Goal: Transaction & Acquisition: Purchase product/service

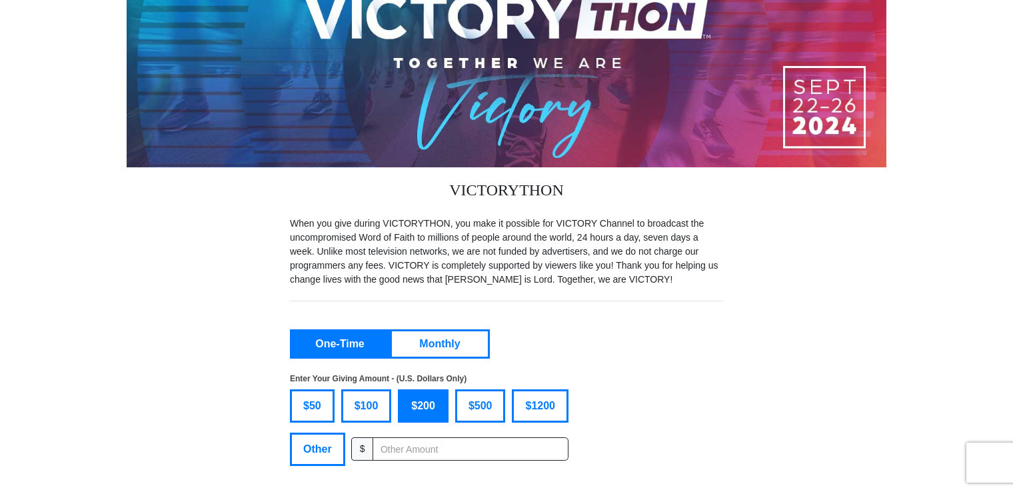
click at [353, 337] on button "One-Time" at bounding box center [340, 343] width 96 height 25
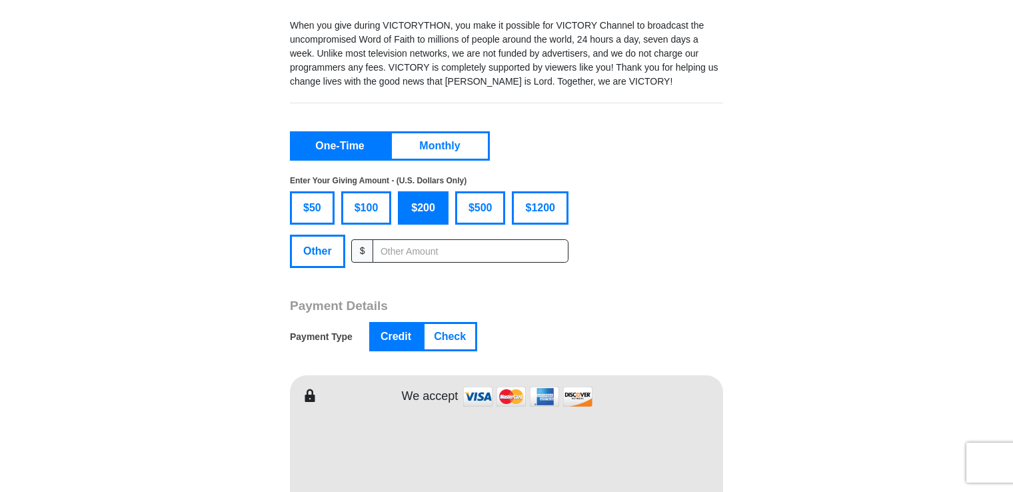
scroll to position [306, 0]
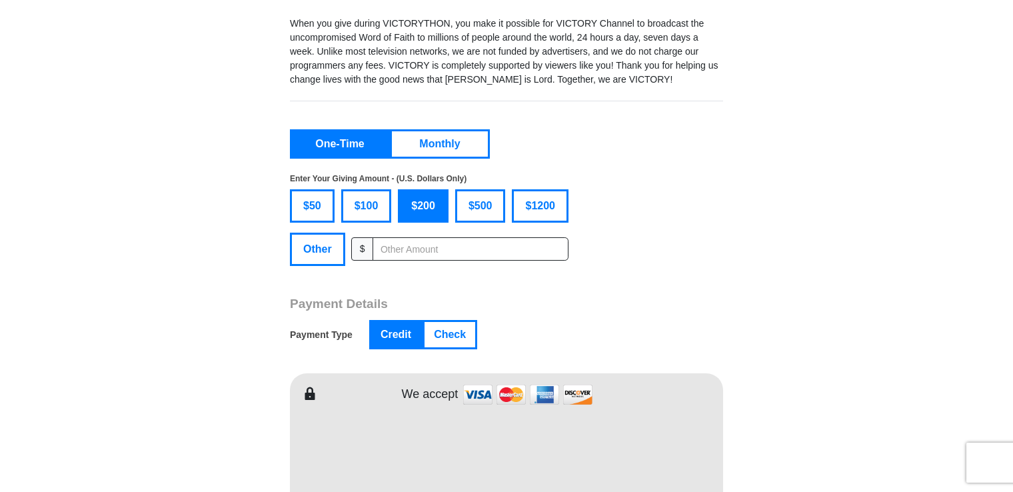
click at [449, 330] on button "Check" at bounding box center [450, 334] width 51 height 25
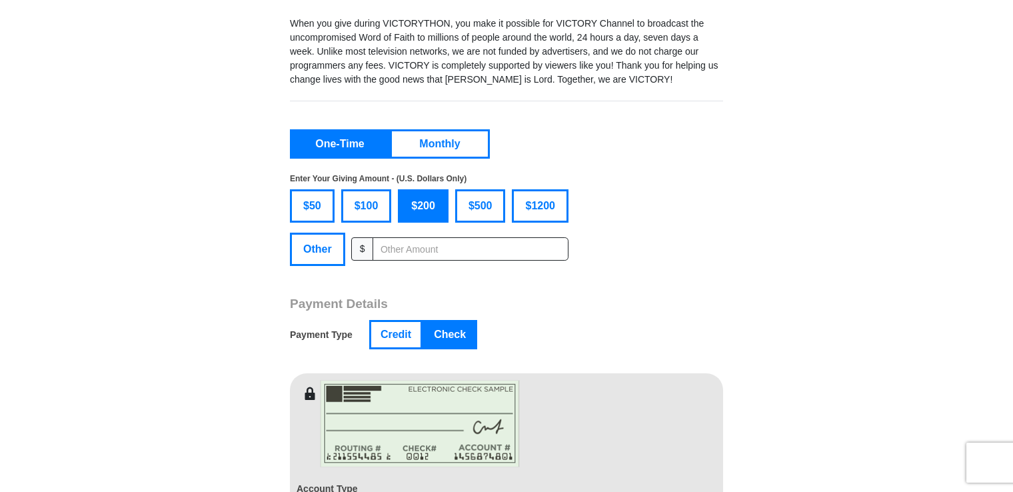
click at [307, 208] on span "$50" at bounding box center [312, 206] width 31 height 20
click at [0, 0] on input "$50" at bounding box center [0, 0] width 0 height 0
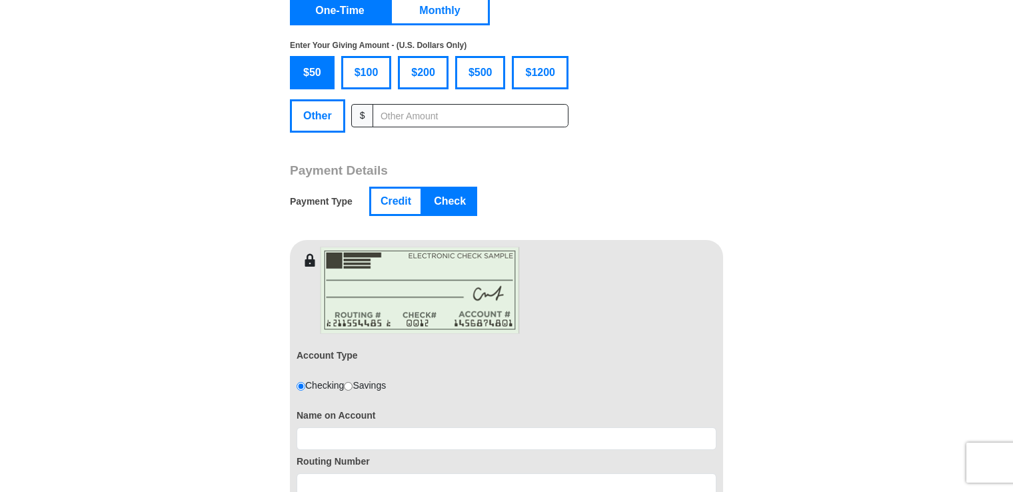
scroll to position [506, 0]
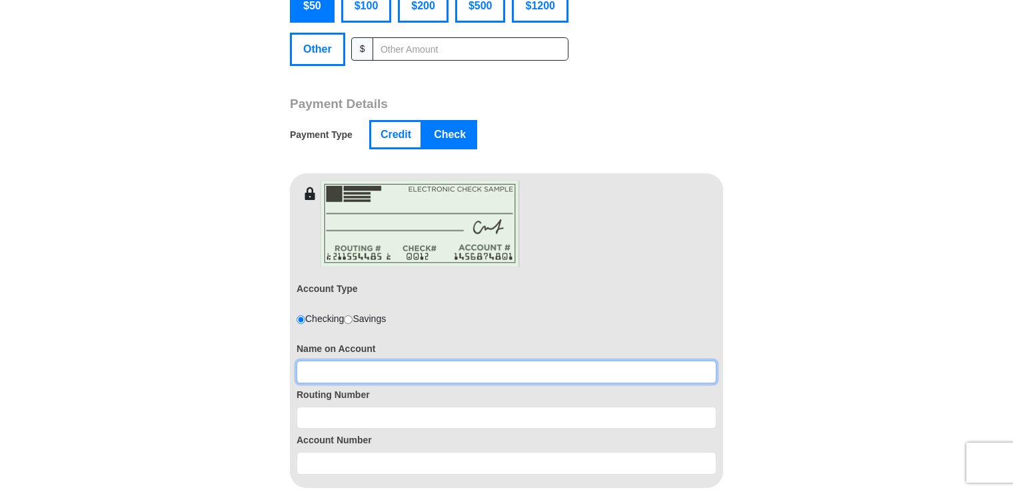
click at [307, 374] on input at bounding box center [507, 372] width 420 height 23
type input "[PERSON_NAME]"
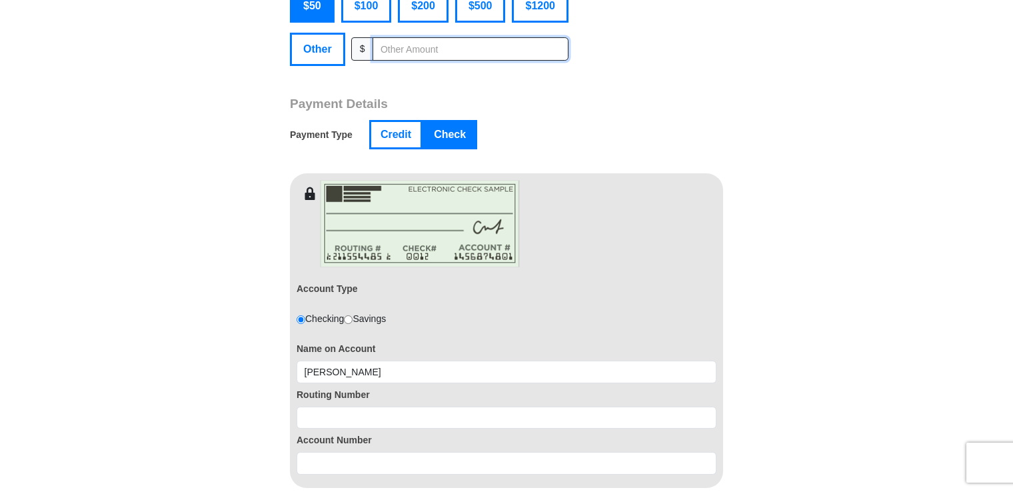
type input "40.00"
type input "[PERSON_NAME]"
type input "Toy"
type input "[EMAIL_ADDRESS][DOMAIN_NAME]"
type input "[STREET_ADDRESS][PERSON_NAME]"
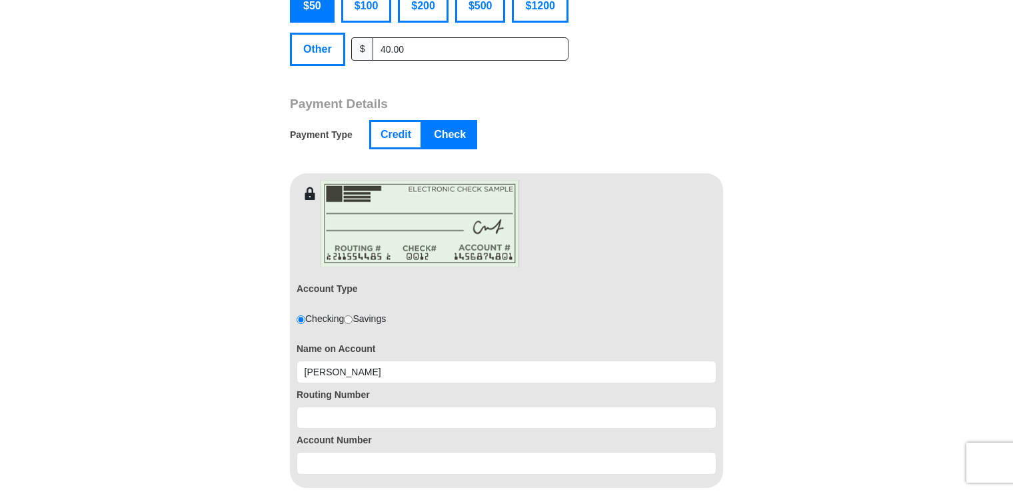
type input "[STREET_ADDRESS][PERSON_NAME]"
type input "[GEOGRAPHIC_DATA]"
select select "NM"
type input "88061"
type input "5755900587"
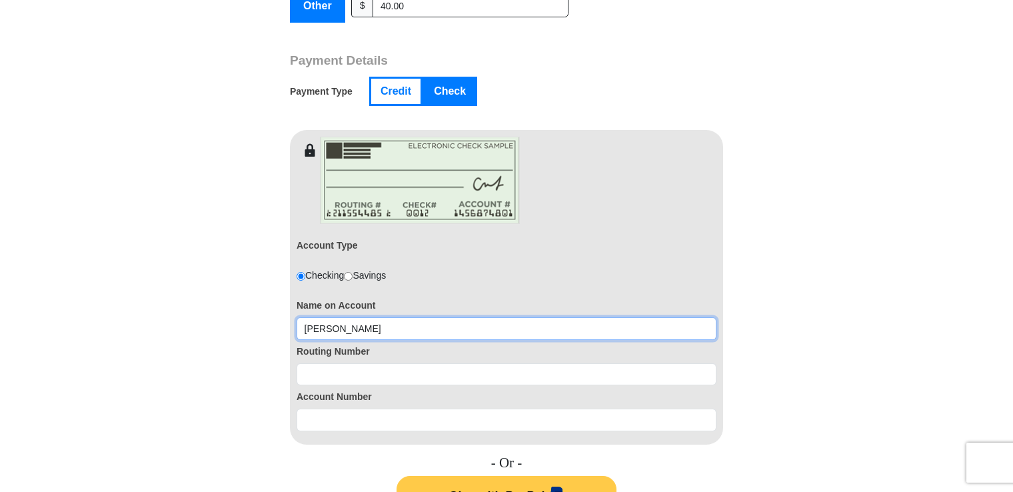
scroll to position [572, 0]
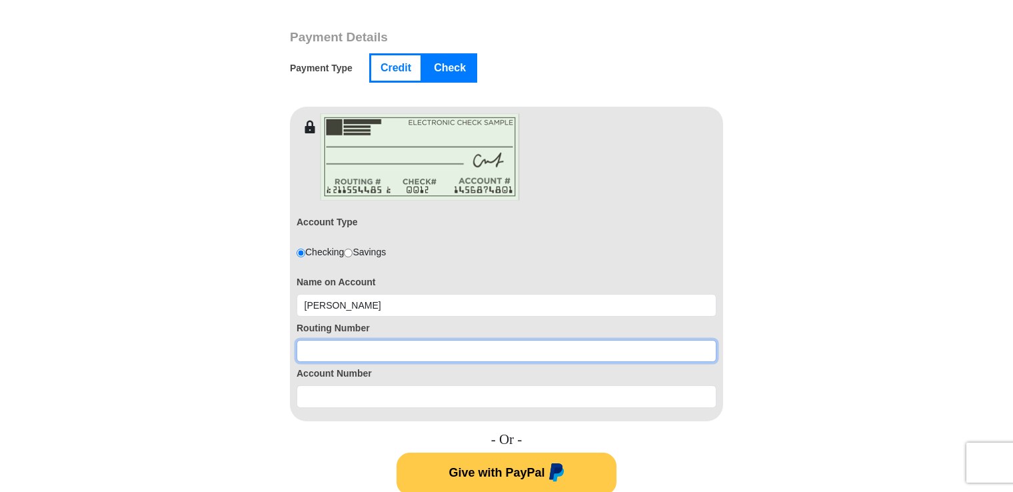
click at [312, 345] on input at bounding box center [507, 351] width 420 height 23
type input "8962431097"
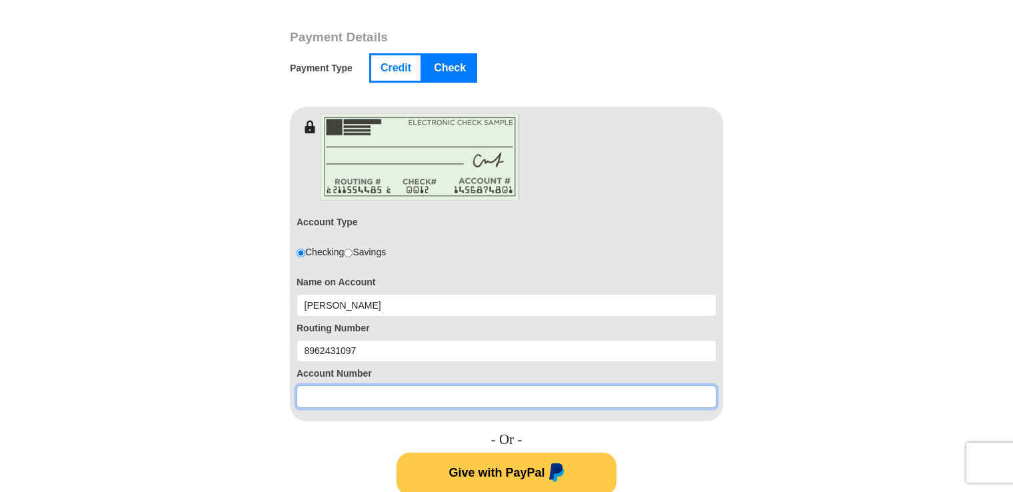
click at [323, 392] on input at bounding box center [507, 396] width 420 height 23
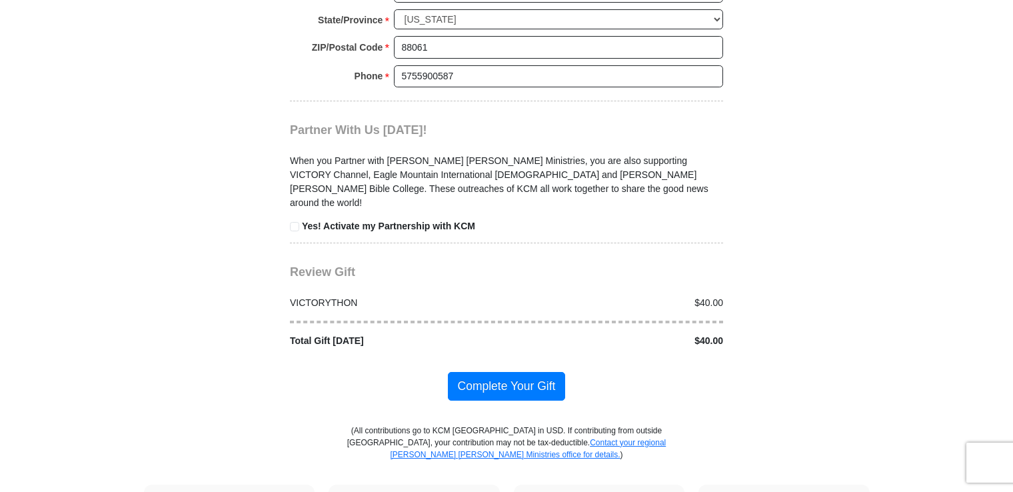
scroll to position [1372, 0]
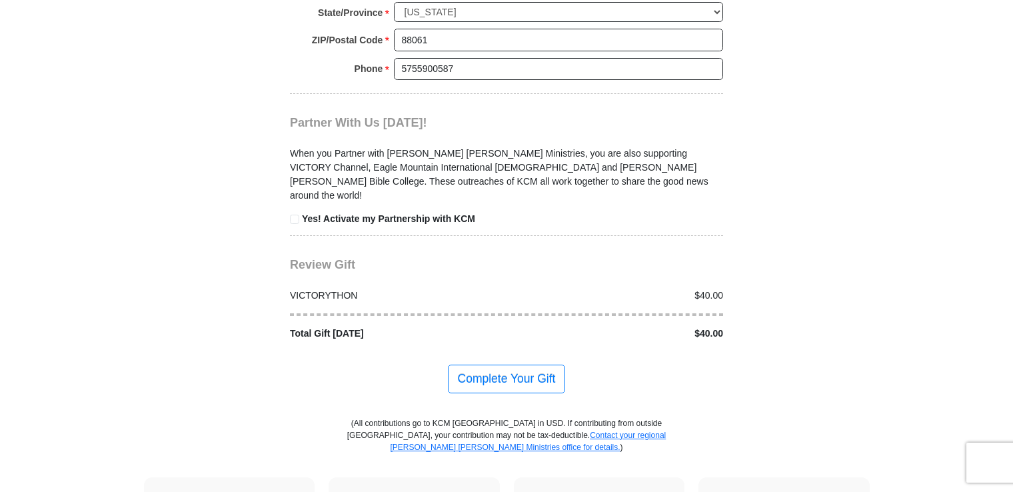
type input "107002192"
click at [516, 365] on span "Complete Your Gift" at bounding box center [507, 379] width 118 height 28
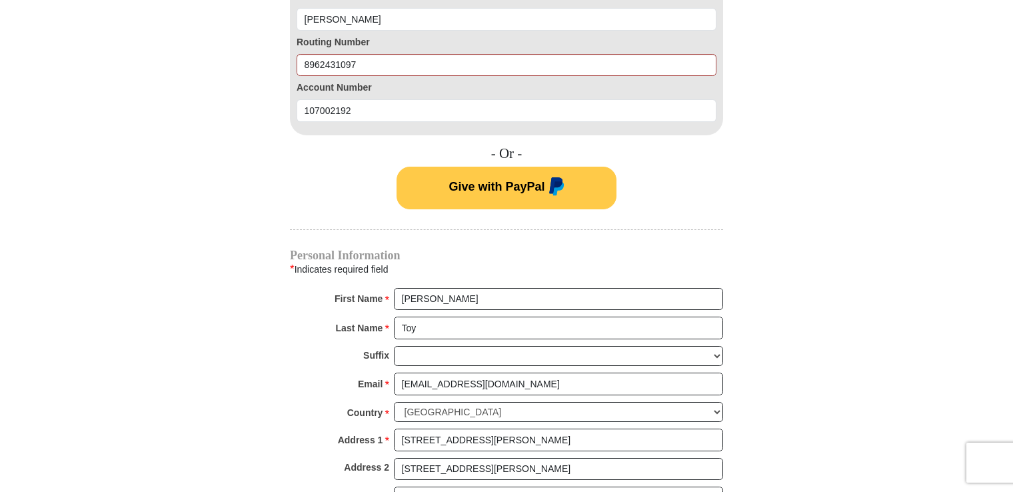
scroll to position [853, 0]
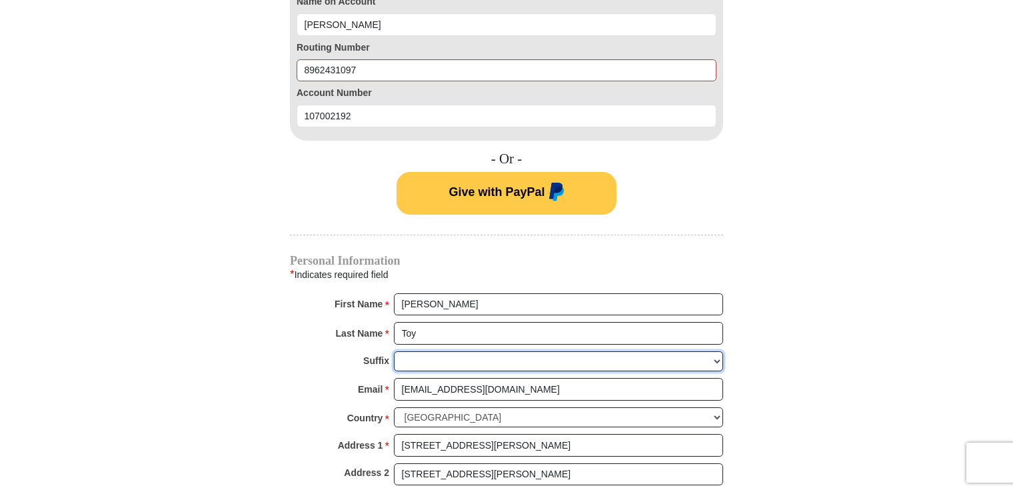
click at [717, 359] on select "[PERSON_NAME] I II III IV V VI" at bounding box center [558, 361] width 329 height 21
click at [718, 357] on select "[PERSON_NAME] I II III IV V VI" at bounding box center [558, 361] width 329 height 21
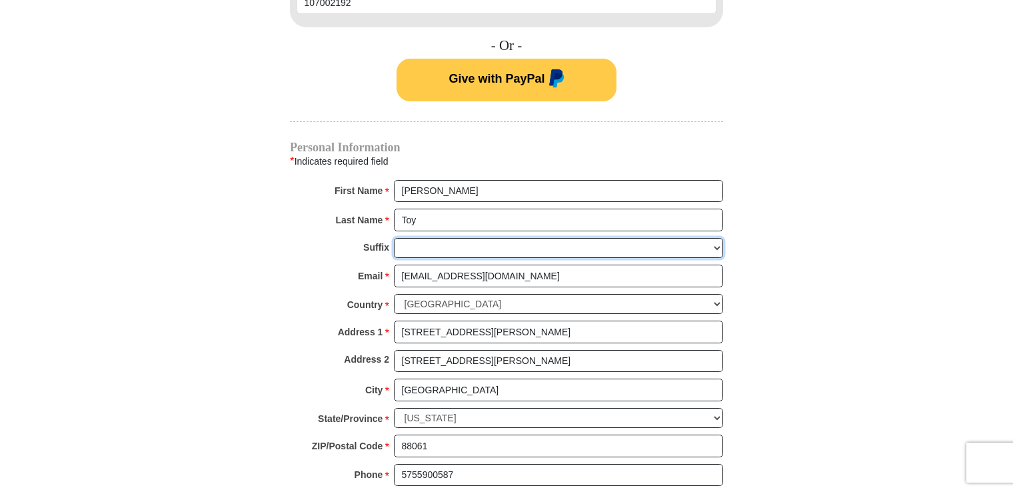
scroll to position [986, 0]
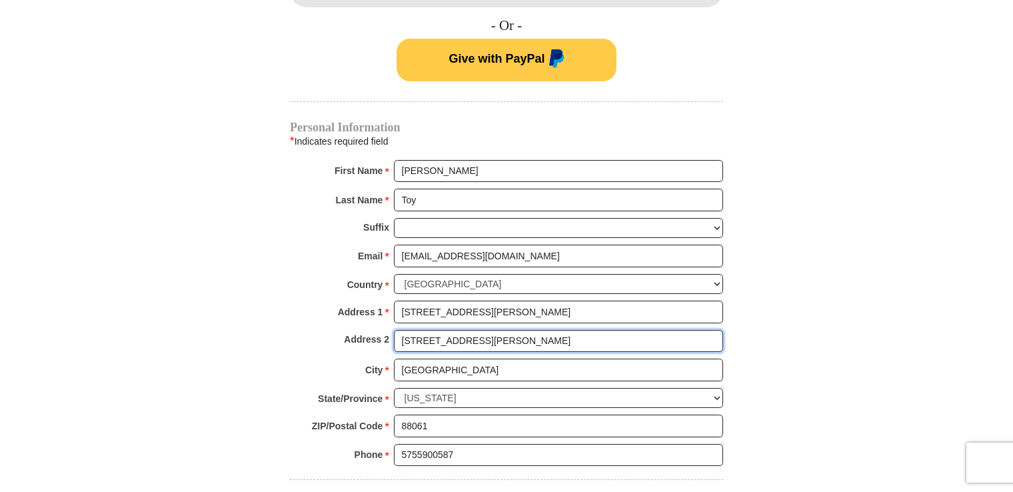
click at [482, 337] on input "[STREET_ADDRESS][PERSON_NAME]" at bounding box center [558, 341] width 329 height 23
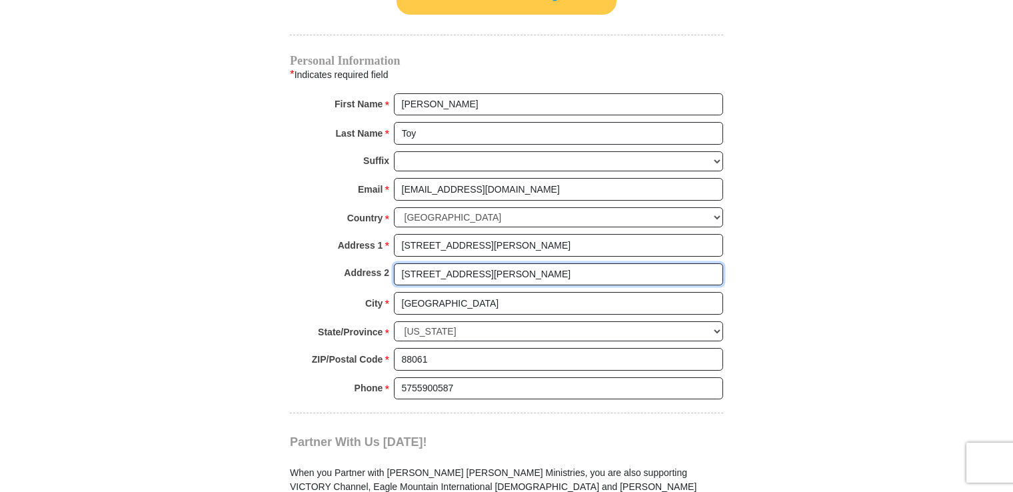
click at [488, 267] on input "[STREET_ADDRESS][PERSON_NAME]" at bounding box center [558, 274] width 329 height 23
click at [568, 268] on input "[STREET_ADDRESS][PERSON_NAME]" at bounding box center [558, 274] width 329 height 23
drag, startPoint x: 654, startPoint y: 273, endPoint x: 634, endPoint y: 280, distance: 20.7
click at [654, 272] on input "[STREET_ADDRESS][PERSON_NAME]" at bounding box center [558, 274] width 329 height 23
click at [466, 268] on input "[STREET_ADDRESS][PERSON_NAME]" at bounding box center [558, 274] width 329 height 23
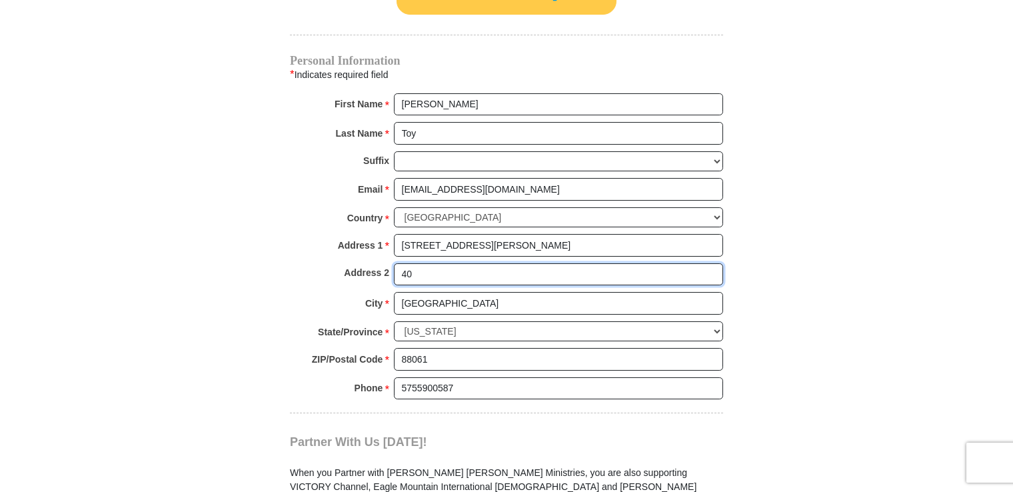
type input "4"
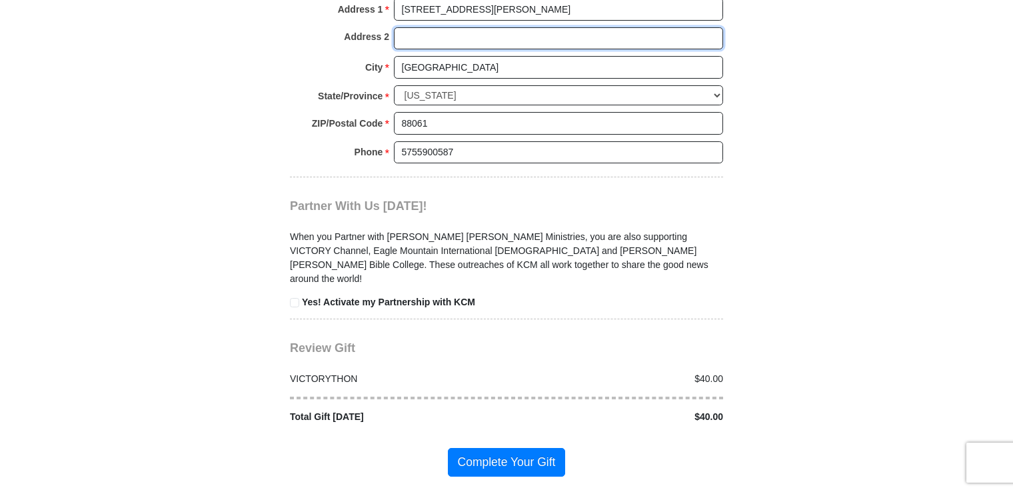
scroll to position [1320, 0]
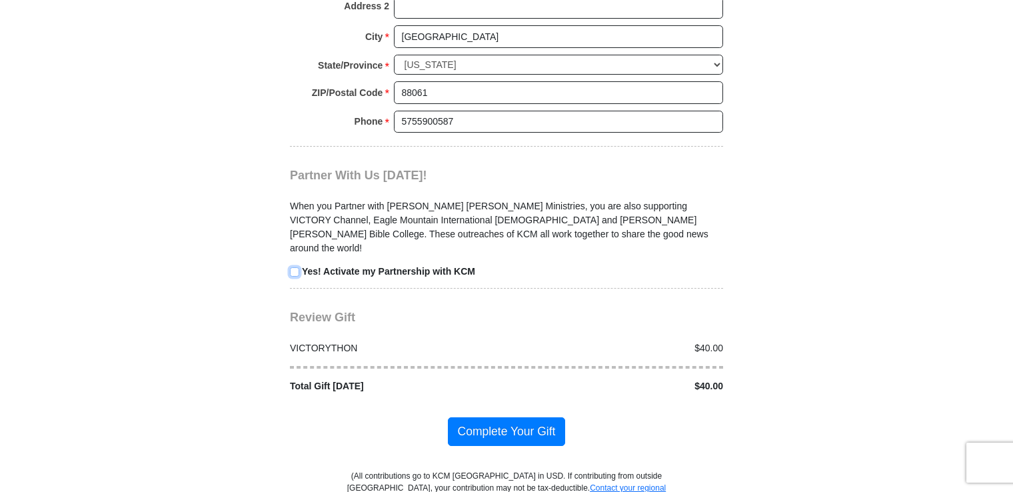
click at [291, 267] on input "checkbox" at bounding box center [294, 271] width 9 height 9
checkbox input "true"
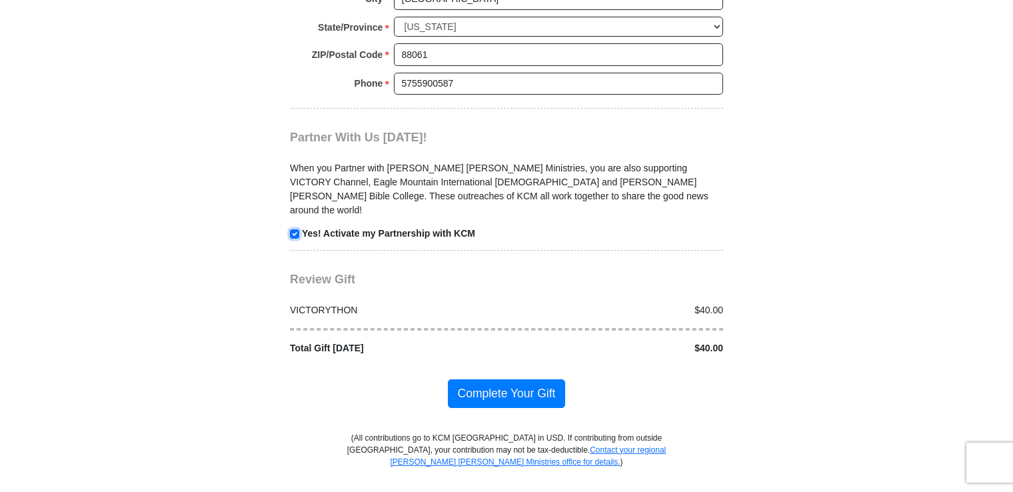
scroll to position [1386, 0]
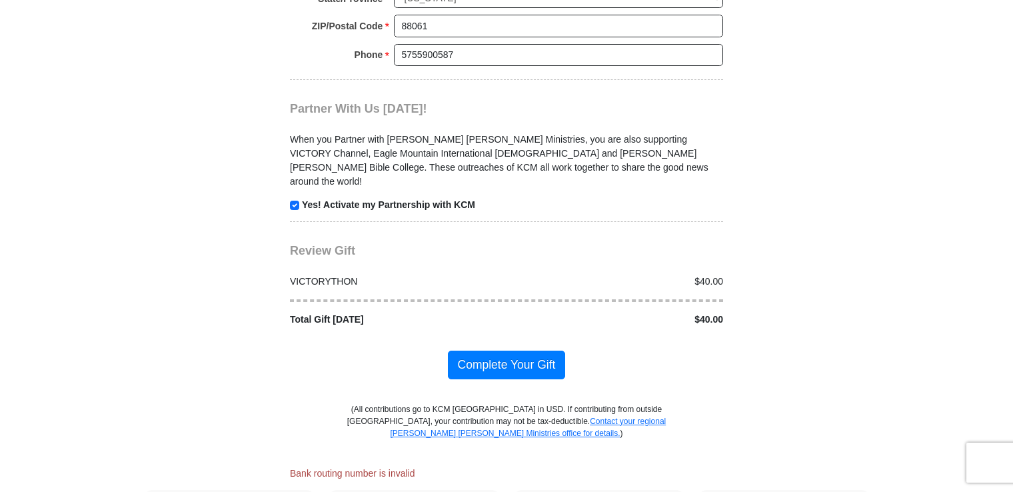
click at [522, 351] on span "Complete Your Gift" at bounding box center [507, 365] width 118 height 28
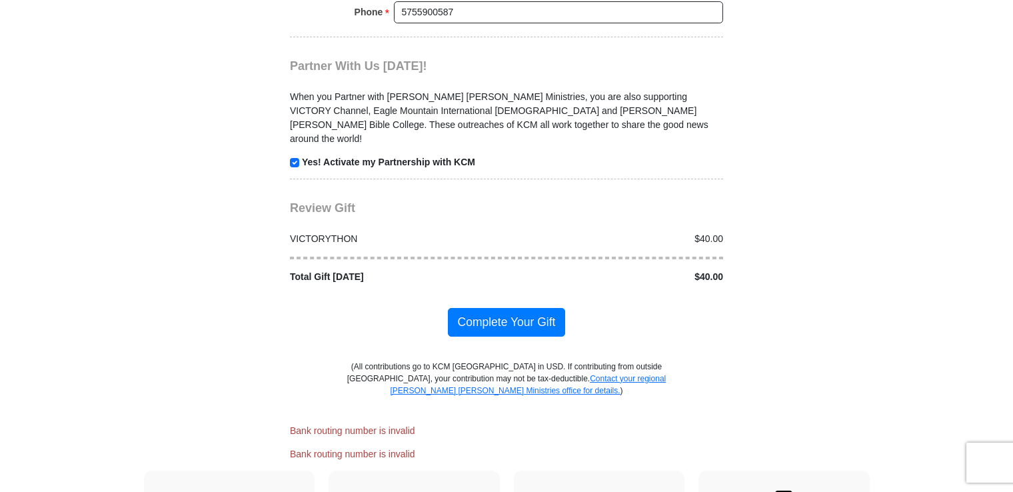
scroll to position [1453, 0]
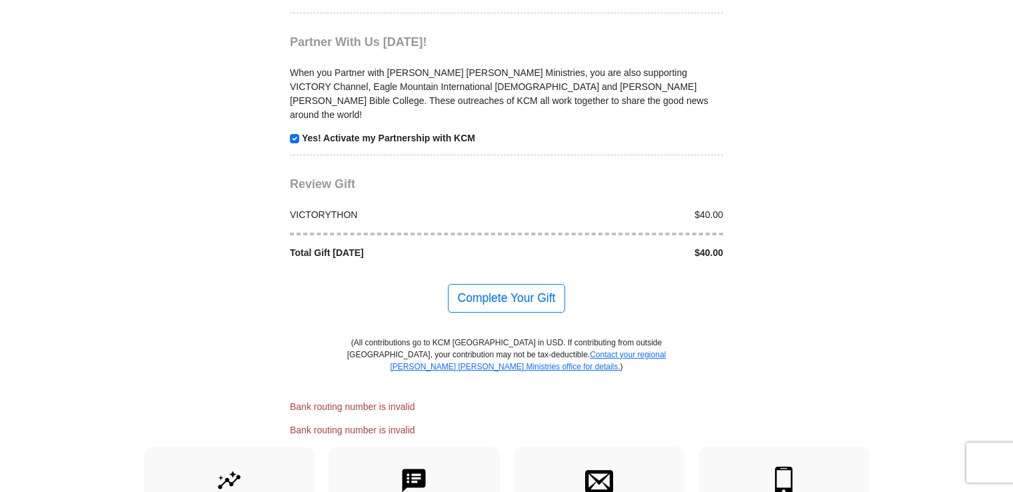
click at [520, 284] on span "Complete Your Gift" at bounding box center [507, 298] width 118 height 28
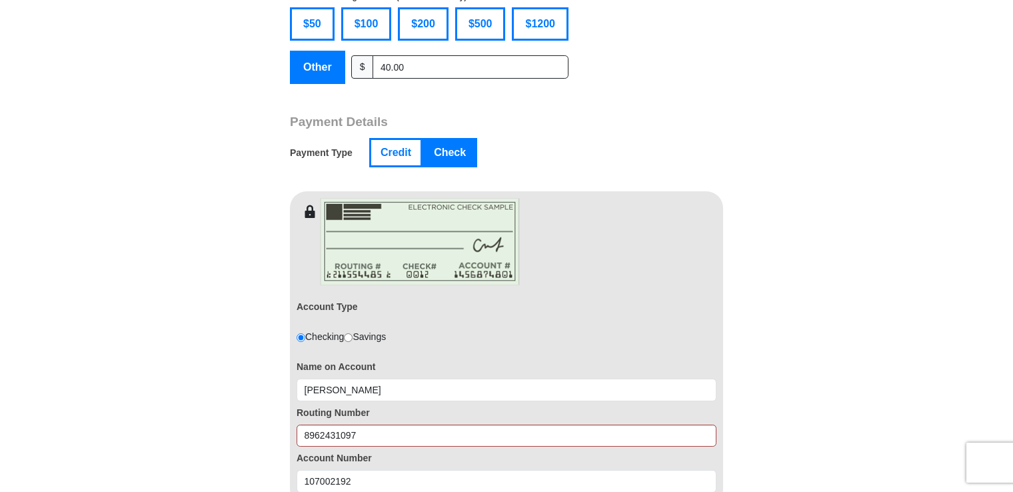
scroll to position [453, 0]
